Goal: Browse casually: Explore the website without a specific task or goal

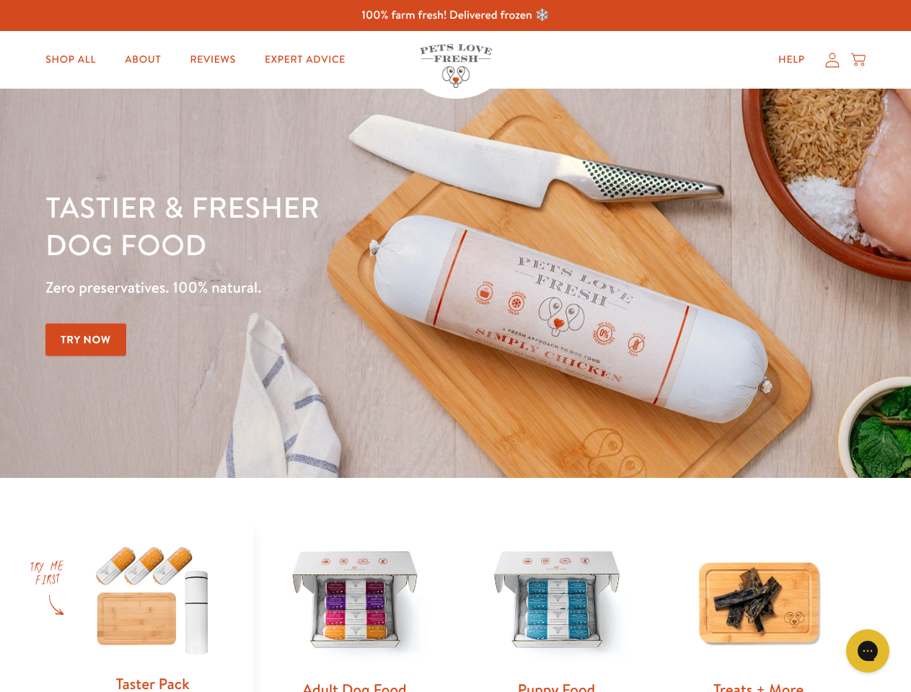
click at [455, 346] on div "Tastier & fresher dog food Zero preservatives. 100% natural. Try Now" at bounding box center [318, 283] width 547 height 190
click at [867, 651] on icon "Gorgias live chat" at bounding box center [867, 651] width 14 height 14
